Goal: Task Accomplishment & Management: Manage account settings

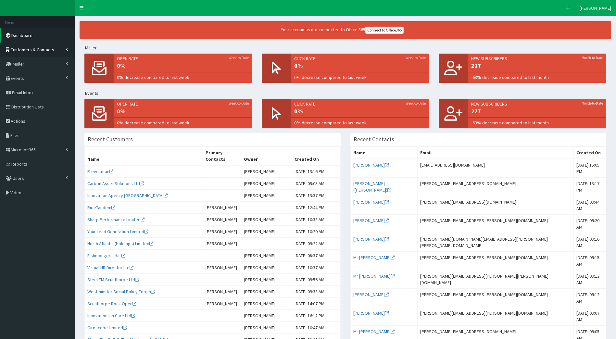
click at [42, 55] on link "Customers & Contacts" at bounding box center [37, 50] width 75 height 14
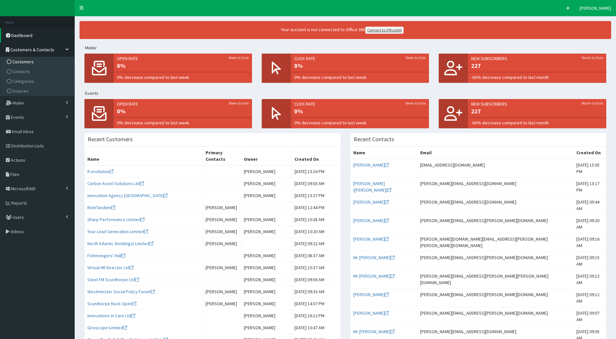
click at [17, 61] on span "Customers" at bounding box center [22, 62] width 21 height 6
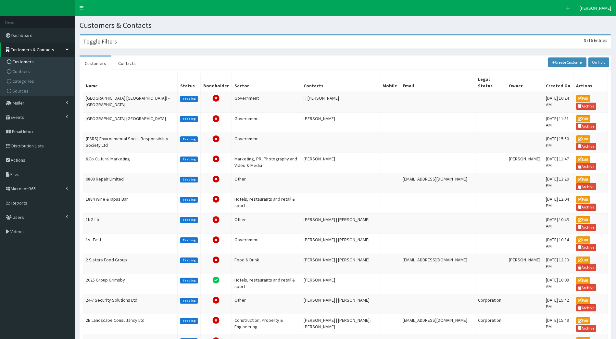
click at [122, 32] on section "Toggle Filters 9716 Entries Name Mobile Author Please select an option Develope…" at bounding box center [346, 240] width 542 height 420
click at [101, 41] on h3 "Toggle Filters" at bounding box center [100, 42] width 34 height 6
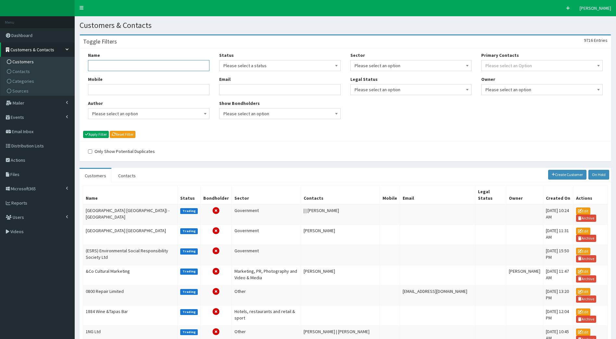
click at [123, 64] on input "Name" at bounding box center [149, 65] width 122 height 11
type input "eskimo"
click at [83, 131] on button "Apply Filter" at bounding box center [96, 134] width 26 height 7
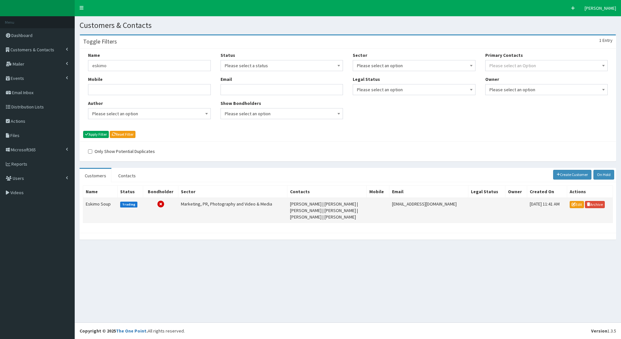
click at [368, 216] on td at bounding box center [378, 210] width 23 height 25
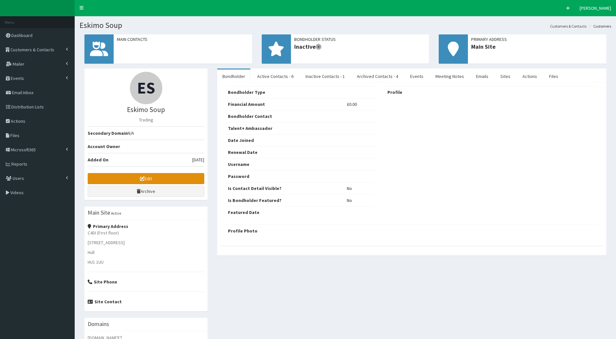
scroll to position [46, 0]
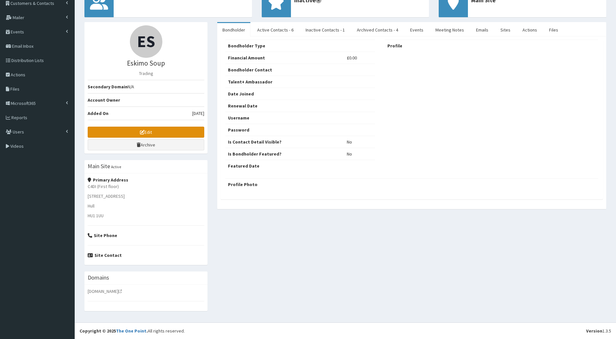
click at [171, 127] on link "Edit" at bounding box center [146, 132] width 117 height 11
click at [573, 240] on div "ES Eskimo Soup Trading Secondary Domain N/A Account Owner Added On [DATE] Edit …" at bounding box center [346, 170] width 532 height 296
click at [426, 282] on div "ES Eskimo Soup Trading Secondary Domain N/A Account Owner Added On [DATE] Edit …" at bounding box center [346, 170] width 532 height 296
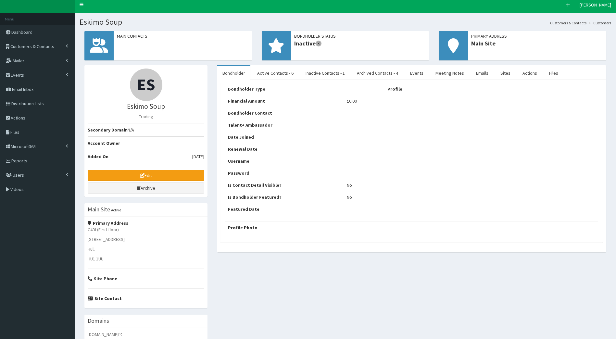
scroll to position [0, 0]
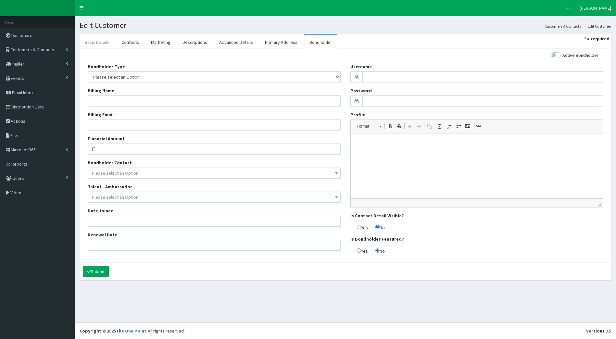
click at [101, 43] on link "Basic Details" at bounding box center [97, 42] width 35 height 14
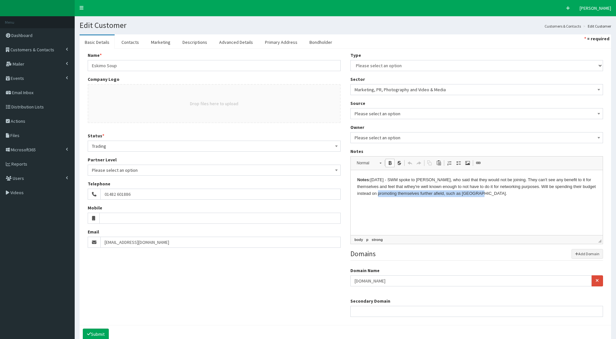
drag, startPoint x: 487, startPoint y: 192, endPoint x: 374, endPoint y: 201, distance: 113.4
click at [374, 201] on html "Notes: Oct 2012 - SWM spoke to John Gilbert, who said that they would not be jo…" at bounding box center [477, 186] width 253 height 33
click at [525, 197] on html "Notes: Oct 2012 - SWM spoke to John Gilbert, who said that they would not be jo…" at bounding box center [477, 186] width 253 height 33
click at [130, 46] on link "Contacts" at bounding box center [130, 42] width 28 height 14
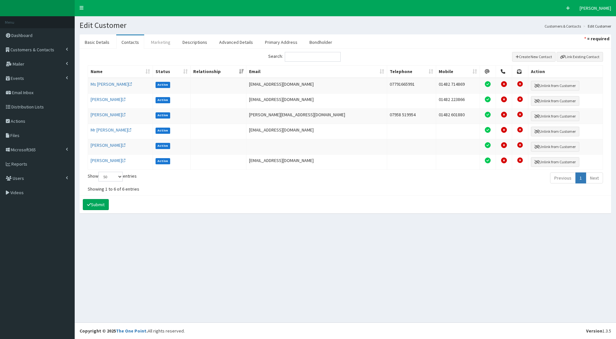
click at [162, 42] on link "Marketing" at bounding box center [161, 42] width 30 height 14
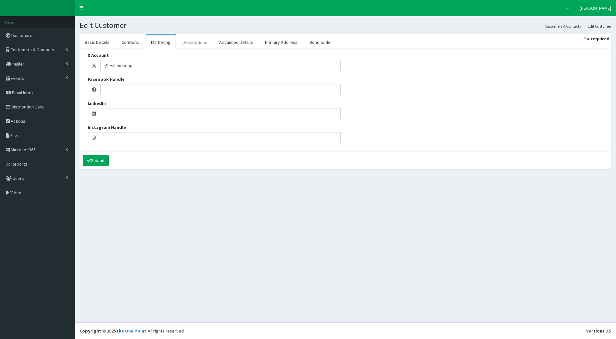
click at [187, 41] on link "Descriptions" at bounding box center [194, 42] width 35 height 14
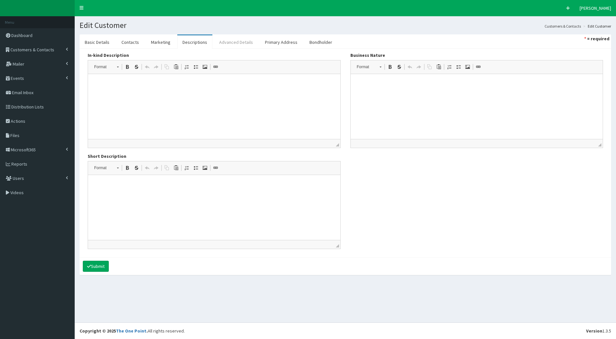
click at [238, 43] on link "Advanced Details" at bounding box center [236, 42] width 44 height 14
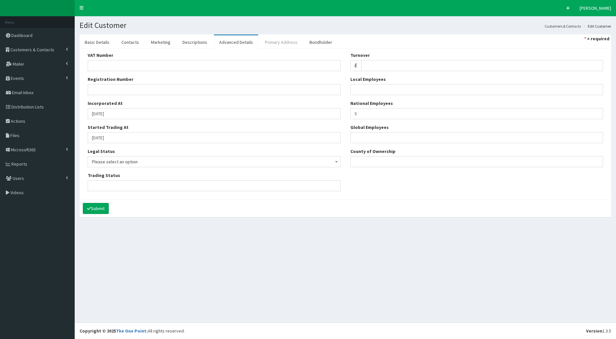
click at [277, 43] on link "Primary Address" at bounding box center [281, 42] width 43 height 14
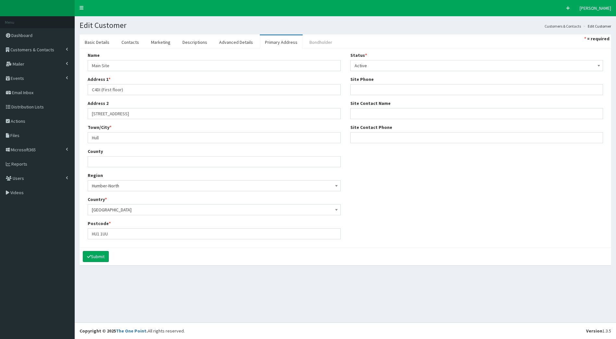
drag, startPoint x: 309, startPoint y: 41, endPoint x: 276, endPoint y: 41, distance: 33.5
click at [310, 41] on link "Bondholder" at bounding box center [321, 42] width 33 height 14
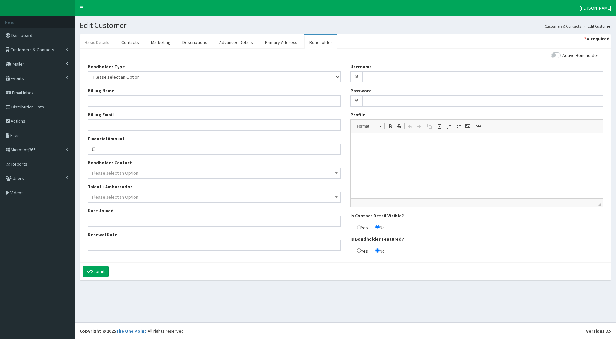
click at [98, 40] on link "Basic Details" at bounding box center [97, 42] width 35 height 14
